Goal: Find specific page/section: Find specific page/section

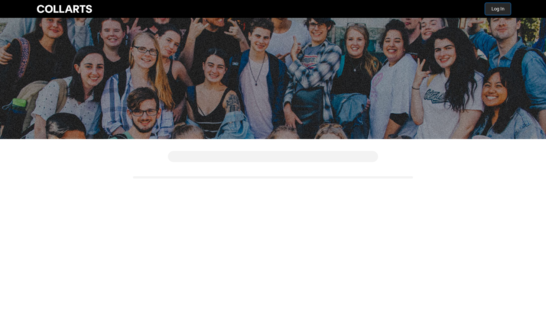
click at [499, 8] on button "Log In" at bounding box center [498, 9] width 26 height 12
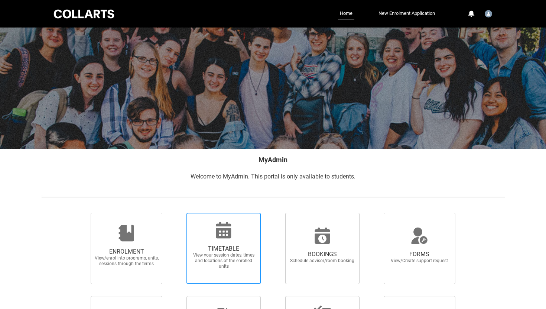
click at [217, 225] on icon at bounding box center [223, 230] width 15 height 16
click at [177, 212] on input "TIMETABLE View your session dates, times and locations of the enrolled units" at bounding box center [177, 212] width 0 height 0
radio input "true"
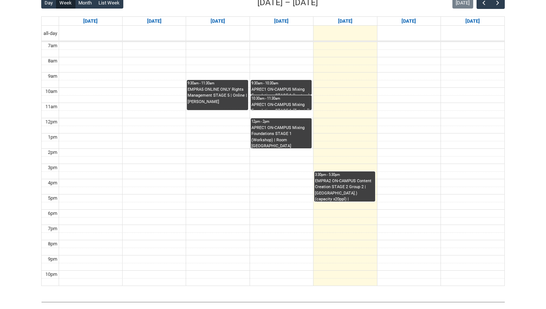
scroll to position [245, 0]
